Goal: Navigation & Orientation: Find specific page/section

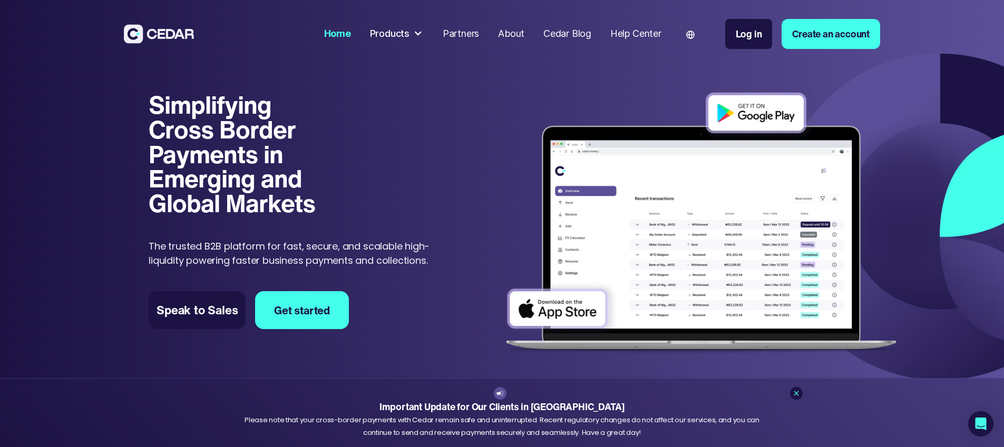
click at [423, 35] on div at bounding box center [417, 33] width 9 height 9
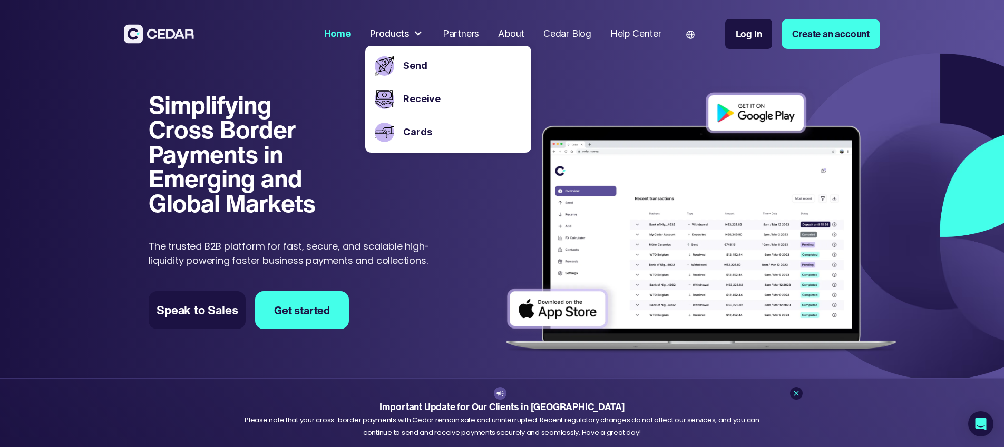
click at [124, 33] on img at bounding box center [159, 33] width 70 height 19
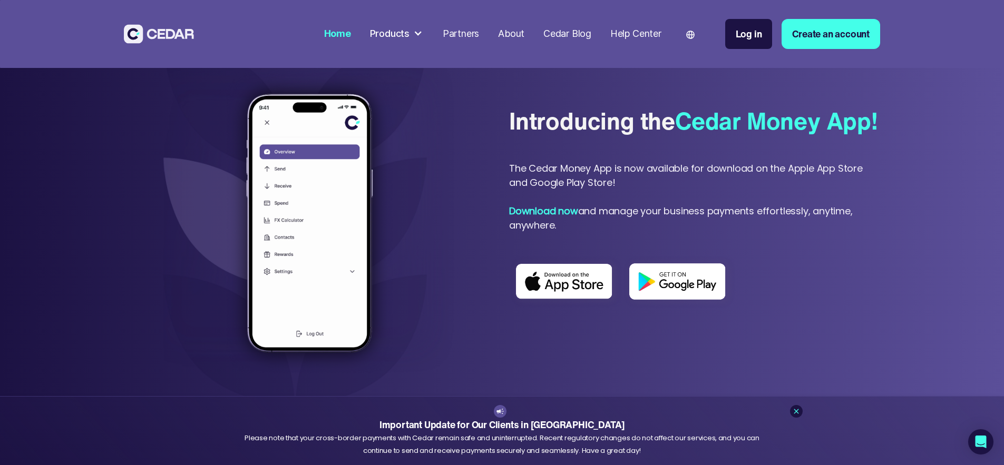
scroll to position [533, 0]
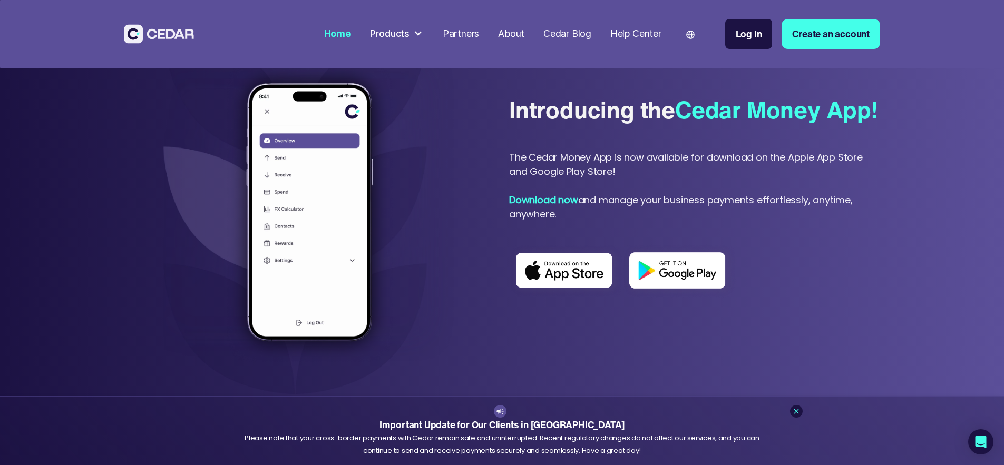
click at [423, 35] on div at bounding box center [417, 33] width 9 height 9
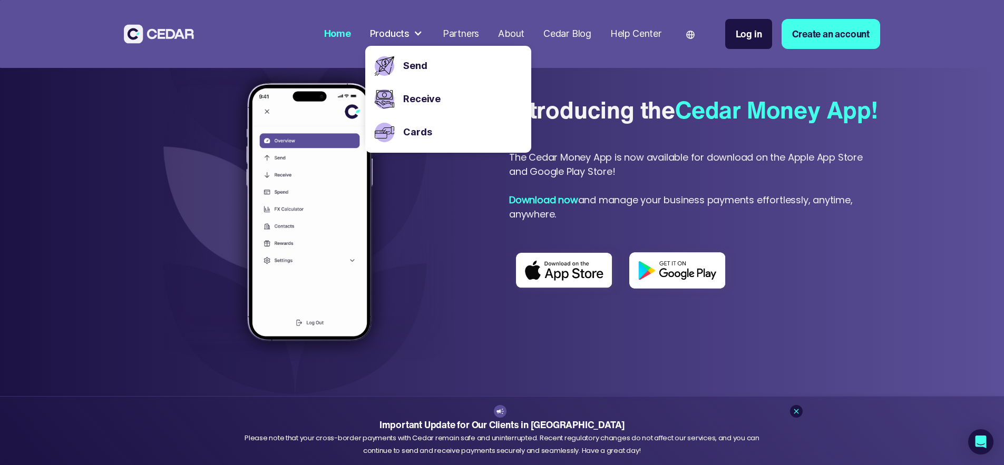
click at [591, 36] on div "Cedar Blog" at bounding box center [567, 34] width 48 height 14
